Goal: Task Accomplishment & Management: Manage account settings

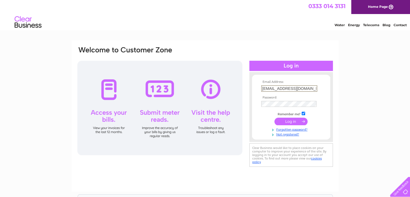
click at [309, 88] on input "[EMAIL_ADDRESS][DOMAIN_NAME]" at bounding box center [289, 88] width 56 height 6
type input "[DOMAIN_NAME][EMAIL_ADDRESS][DOMAIN_NAME]"
click at [295, 120] on input "submit" at bounding box center [290, 121] width 33 height 8
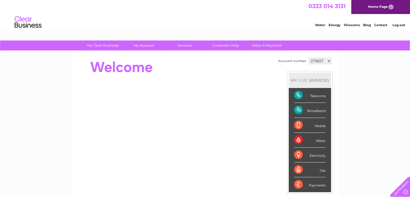
click at [327, 61] on select "270627 1069889" at bounding box center [320, 61] width 22 height 6
select select "1069889"
click at [309, 58] on select "270627 1069889" at bounding box center [320, 61] width 22 height 6
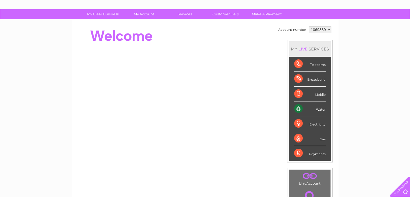
scroll to position [28, 0]
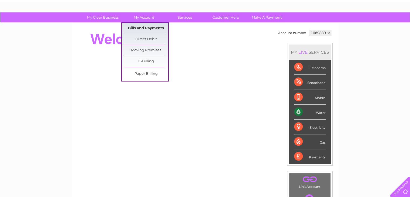
click at [133, 26] on link "Bills and Payments" at bounding box center [146, 28] width 44 height 11
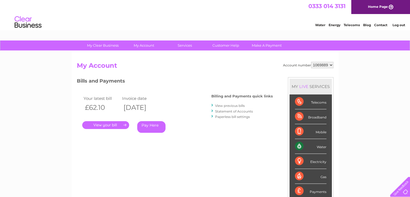
click at [114, 126] on link "." at bounding box center [105, 125] width 47 height 8
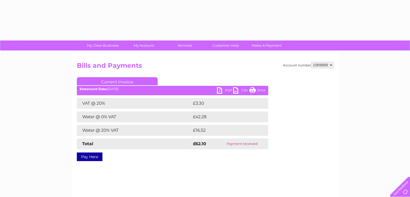
click at [114, 126] on td "Water @ 20% VAT" at bounding box center [134, 130] width 115 height 11
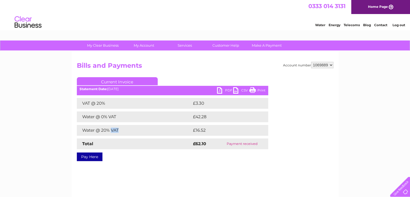
drag, startPoint x: 0, startPoint y: 0, endPoint x: 114, endPoint y: 126, distance: 169.8
click at [114, 126] on td "Water @ 20% VAT" at bounding box center [134, 130] width 115 height 11
click at [66, 137] on div "My Clear Business Login Details My Details My Preferences Link Account My Accou…" at bounding box center [205, 167] width 410 height 254
click at [226, 91] on link "PDF" at bounding box center [225, 91] width 16 height 8
click at [223, 91] on link "PDF" at bounding box center [225, 91] width 16 height 8
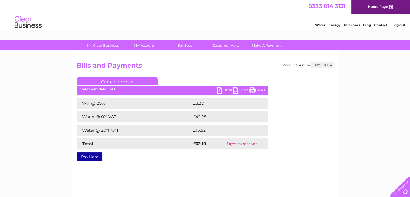
click at [223, 91] on link "PDF" at bounding box center [225, 91] width 16 height 8
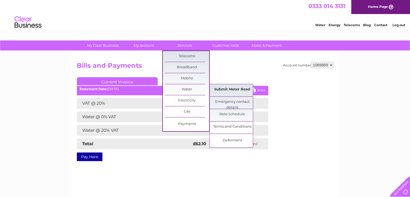
click at [226, 92] on link "Submit Meter Read" at bounding box center [232, 89] width 44 height 11
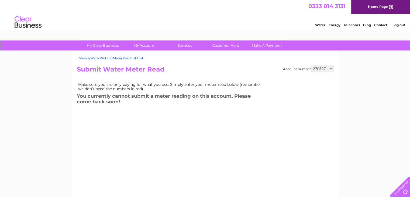
click at [331, 68] on select "270627 1069889" at bounding box center [322, 68] width 22 height 6
select select "1069889"
click at [311, 65] on select "270627 1069889" at bounding box center [322, 68] width 22 height 6
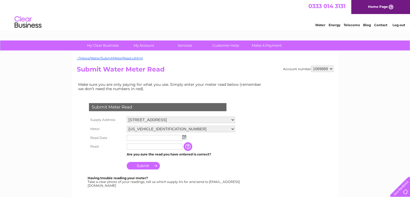
click at [185, 137] on img at bounding box center [184, 137] width 4 height 4
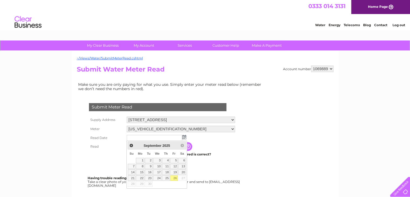
click at [174, 177] on link "26" at bounding box center [174, 177] width 8 height 5
type input "2025/09/26"
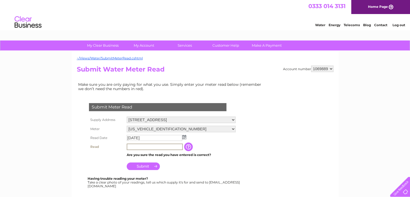
click at [140, 146] on input "text" at bounding box center [155, 146] width 56 height 6
type input "37"
click at [148, 165] on input "Submit" at bounding box center [143, 166] width 33 height 8
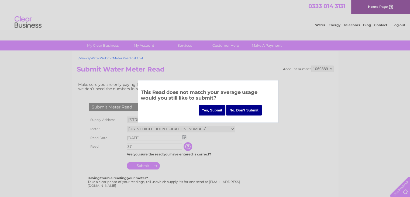
click at [213, 111] on input "Yes, Submit" at bounding box center [212, 110] width 27 height 11
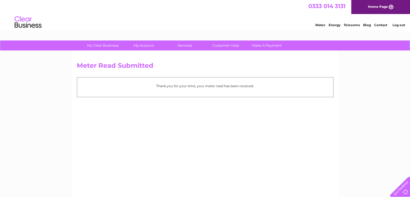
click at [398, 27] on li "Log out" at bounding box center [398, 25] width 16 height 7
click at [398, 26] on link "Log out" at bounding box center [398, 25] width 13 height 4
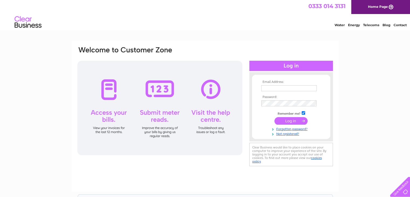
type input "cyclescotland.co.uk@gmail.com"
click at [295, 120] on input "submit" at bounding box center [290, 121] width 33 height 8
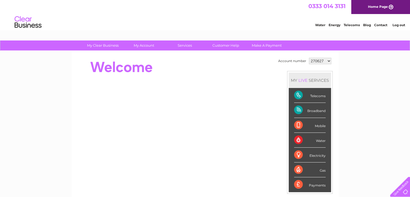
click at [320, 109] on div "Broadband" at bounding box center [310, 110] width 32 height 15
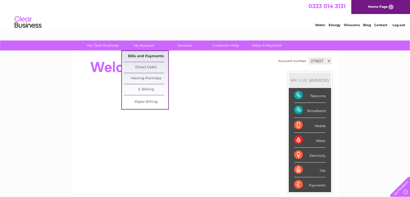
click at [147, 54] on link "Bills and Payments" at bounding box center [146, 56] width 44 height 11
click at [137, 56] on link "Bills and Payments" at bounding box center [146, 56] width 44 height 11
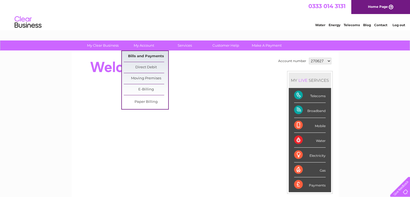
click at [134, 55] on link "Bills and Payments" at bounding box center [146, 56] width 44 height 11
click at [146, 47] on link "My Account" at bounding box center [144, 45] width 44 height 10
click at [137, 53] on link "Bills and Payments" at bounding box center [146, 56] width 44 height 11
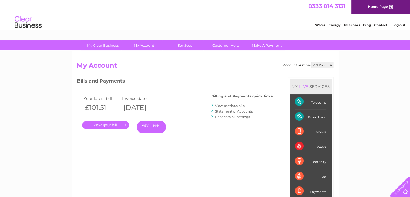
click at [109, 125] on link "." at bounding box center [105, 125] width 47 height 8
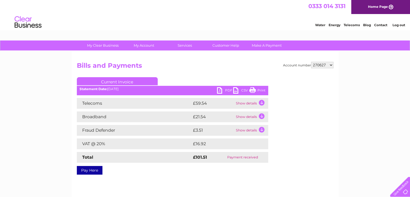
click at [248, 104] on td "Show details" at bounding box center [251, 103] width 34 height 11
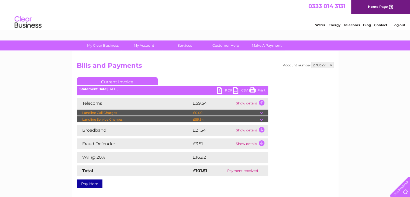
click at [262, 102] on td "Show details" at bounding box center [251, 103] width 34 height 11
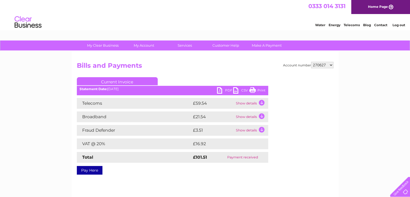
drag, startPoint x: 200, startPoint y: 103, endPoint x: 246, endPoint y: 103, distance: 45.8
click at [246, 103] on tr "Telecoms £59.54 Show details" at bounding box center [172, 103] width 191 height 11
click at [246, 103] on td "Show details" at bounding box center [251, 103] width 34 height 11
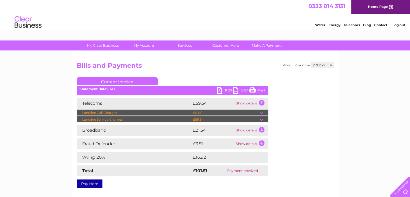
click at [229, 119] on td "£59.54" at bounding box center [226, 119] width 68 height 6
click at [261, 119] on td at bounding box center [264, 119] width 8 height 6
